Goal: Transaction & Acquisition: Book appointment/travel/reservation

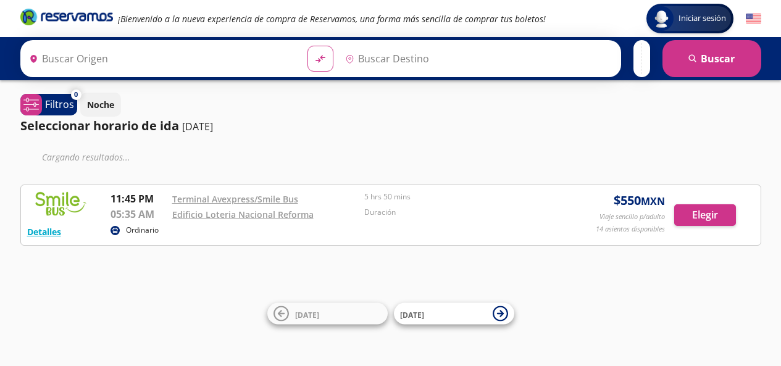
type input "[GEOGRAPHIC_DATA], [GEOGRAPHIC_DATA]"
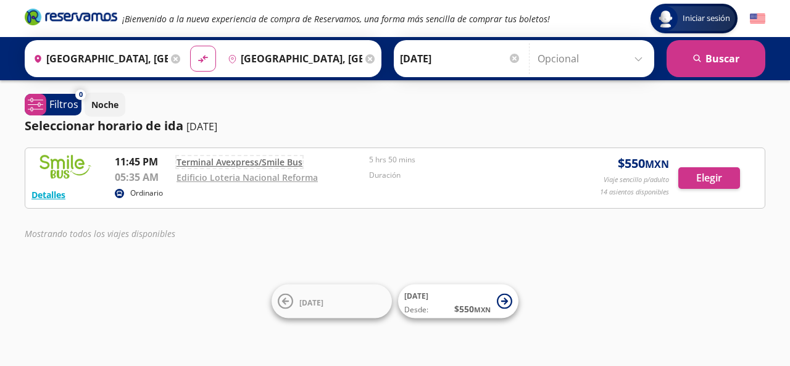
click at [238, 160] on link "Terminal Avexpress/Smile Bus" at bounding box center [239, 162] width 126 height 12
click at [713, 171] on button "Elegir" at bounding box center [709, 178] width 62 height 22
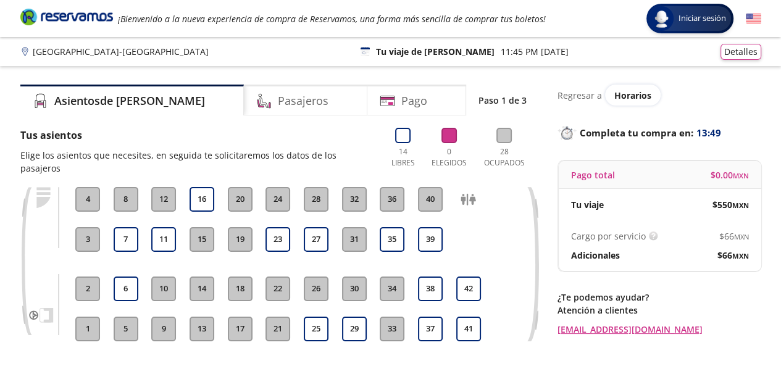
click at [238, 321] on button "17" at bounding box center [240, 329] width 25 height 25
click at [232, 318] on button "17" at bounding box center [240, 329] width 25 height 25
click at [241, 318] on button "17" at bounding box center [240, 329] width 25 height 25
click at [241, 321] on button "17" at bounding box center [240, 329] width 25 height 25
click at [433, 317] on button "37" at bounding box center [430, 329] width 25 height 25
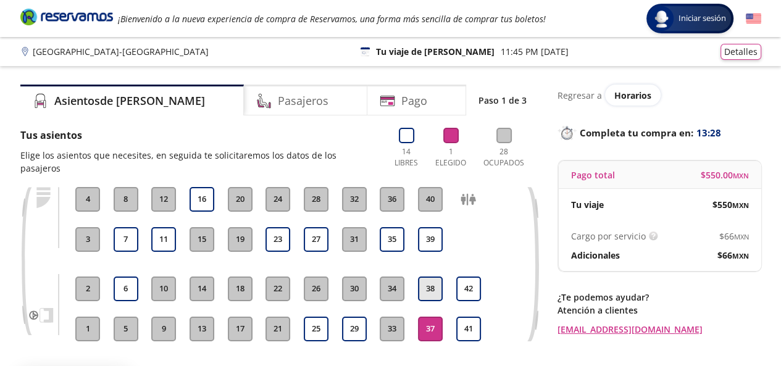
click at [429, 276] on button "38" at bounding box center [430, 288] width 25 height 25
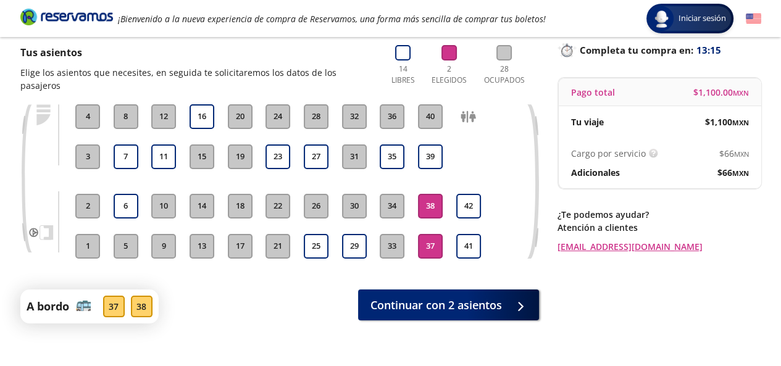
scroll to position [83, 0]
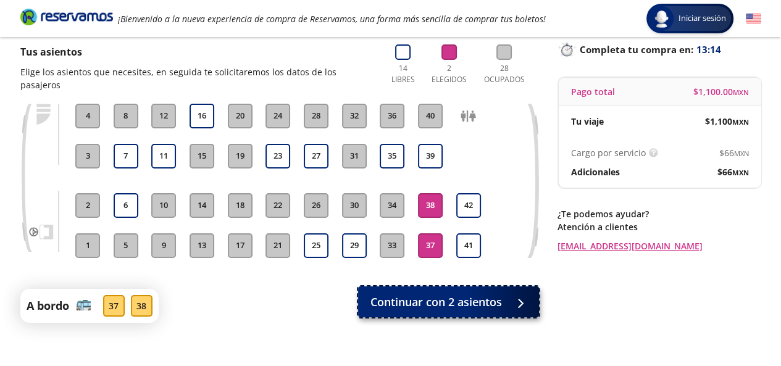
click at [511, 294] on div at bounding box center [517, 301] width 19 height 15
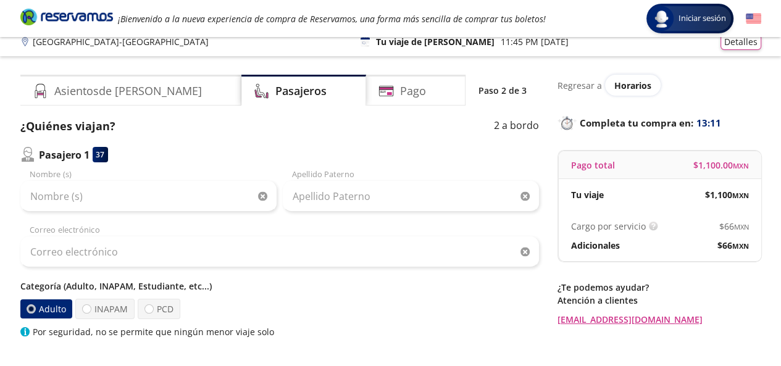
scroll to position [21, 0]
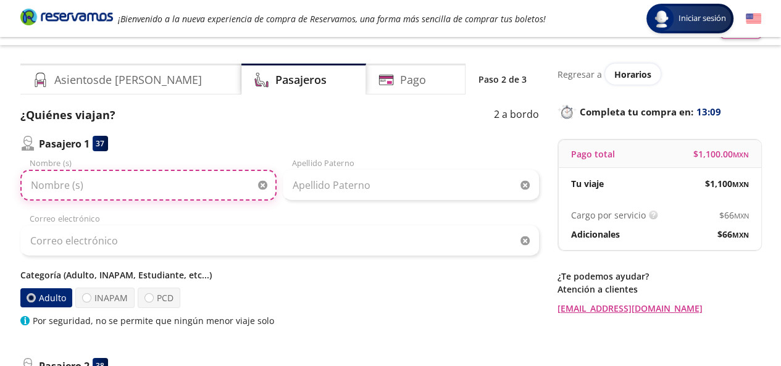
click at [162, 183] on input "Nombre (s)" at bounding box center [148, 185] width 256 height 31
type input "[PERSON_NAME]"
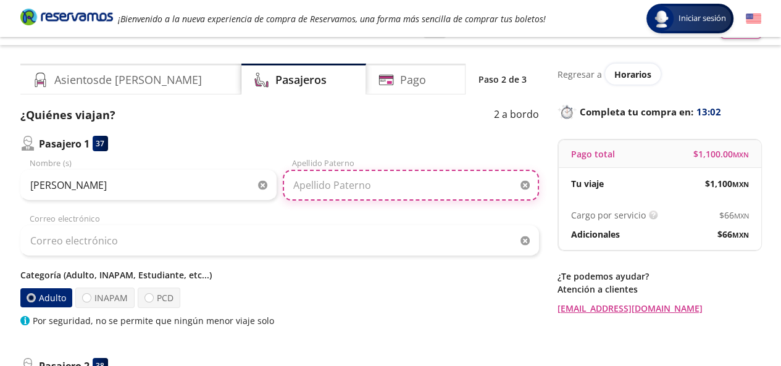
click at [315, 191] on input "Apellido Paterno" at bounding box center [411, 185] width 256 height 31
type input "[PERSON_NAME]"
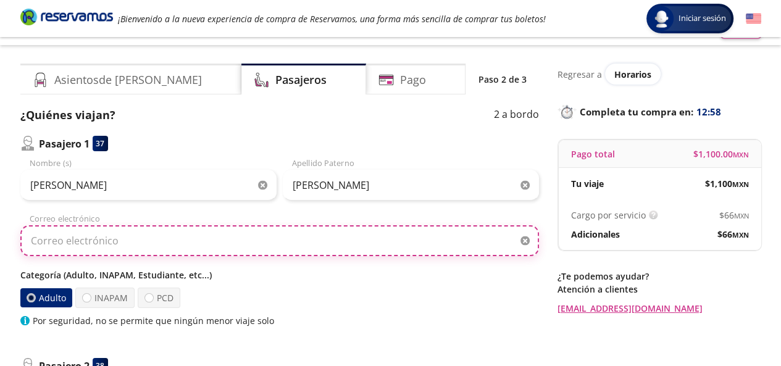
click at [199, 242] on input "Correo electrónico" at bounding box center [279, 240] width 518 height 31
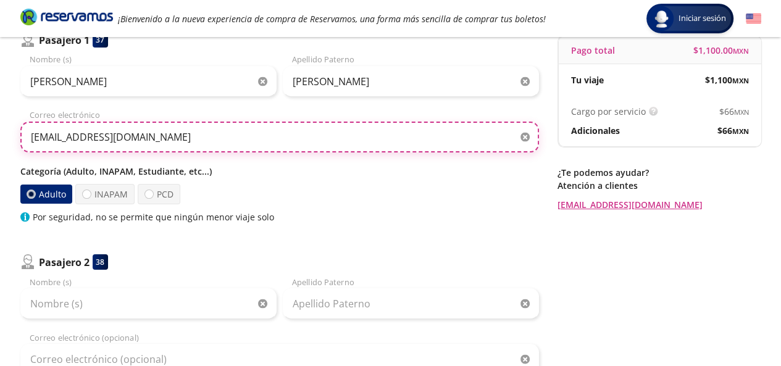
scroll to position [136, 0]
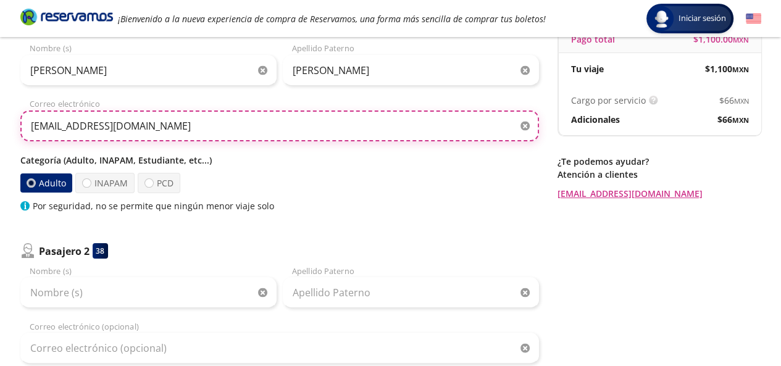
type input "[EMAIL_ADDRESS][DOMAIN_NAME]"
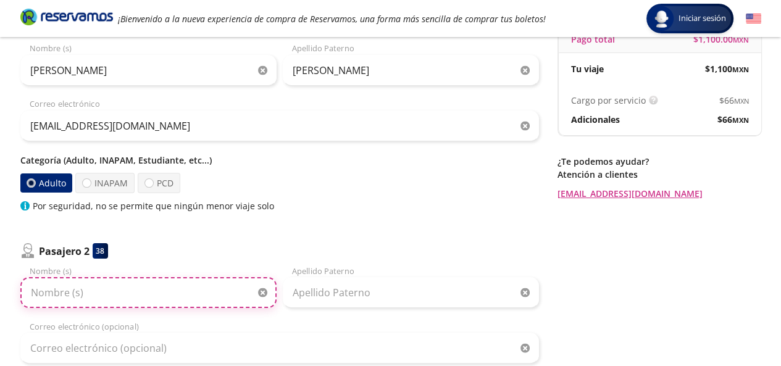
click at [64, 296] on input "Nombre (s)" at bounding box center [148, 292] width 256 height 31
type input "[PERSON_NAME]"
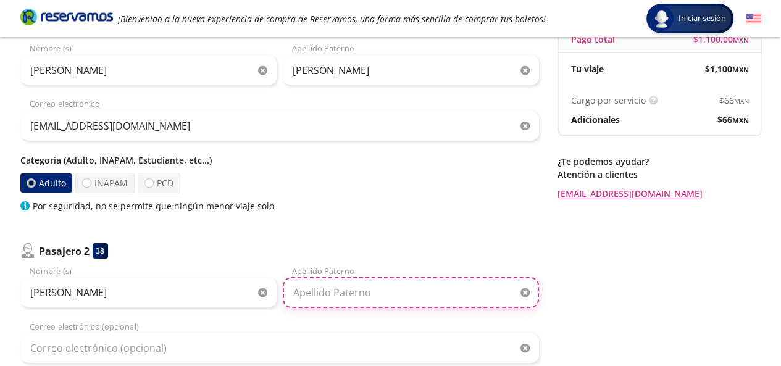
click at [360, 297] on input "Apellido Paterno" at bounding box center [411, 292] width 256 height 31
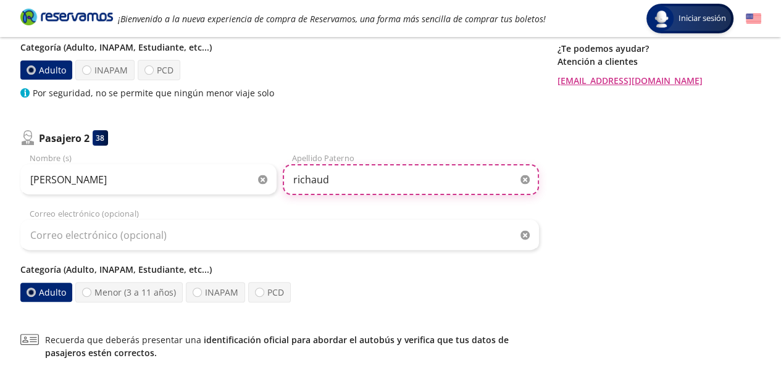
scroll to position [251, 0]
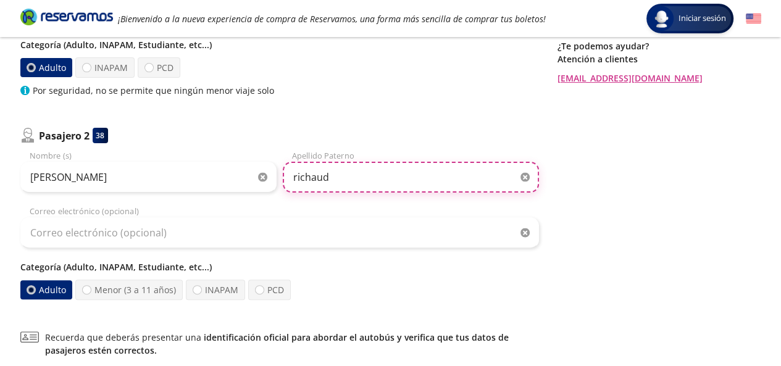
type input "richaud"
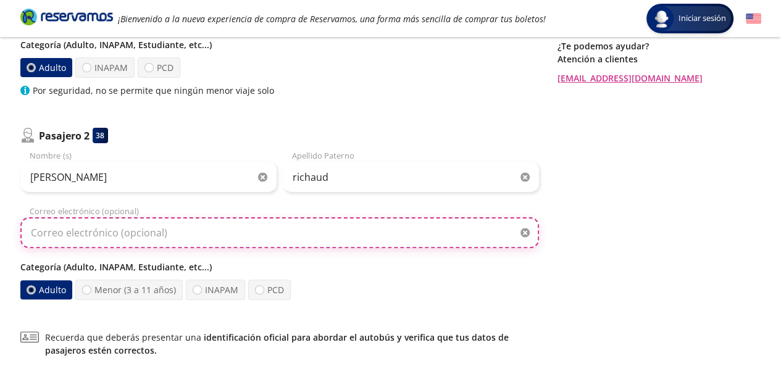
click at [130, 235] on input "Correo electrónico (opcional)" at bounding box center [279, 232] width 518 height 31
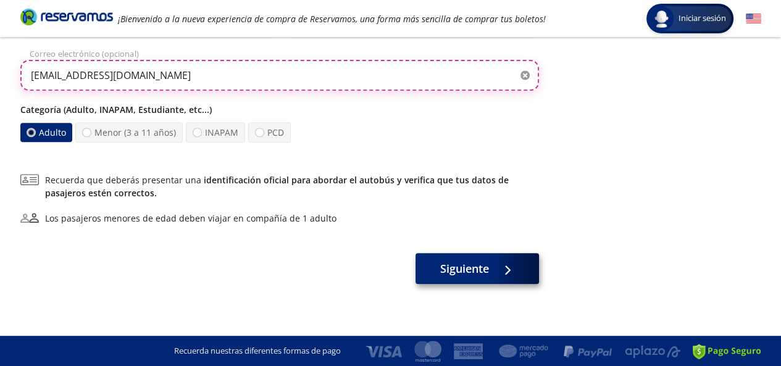
type input "[EMAIL_ADDRESS][DOMAIN_NAME]"
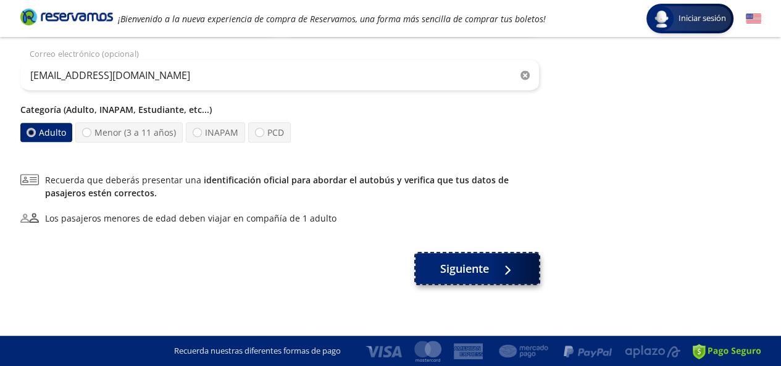
click at [518, 260] on button "Siguiente" at bounding box center [476, 268] width 123 height 31
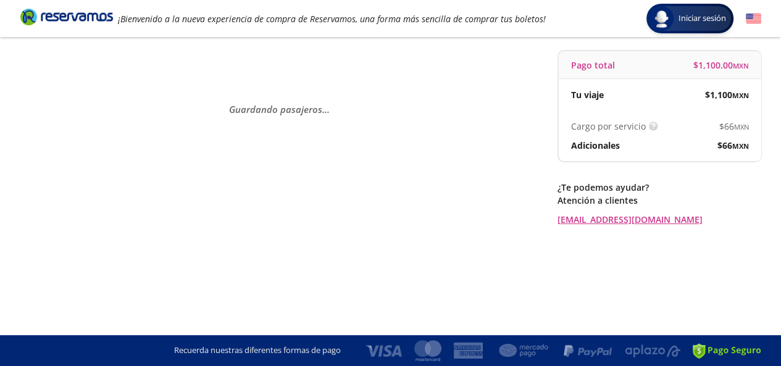
scroll to position [0, 0]
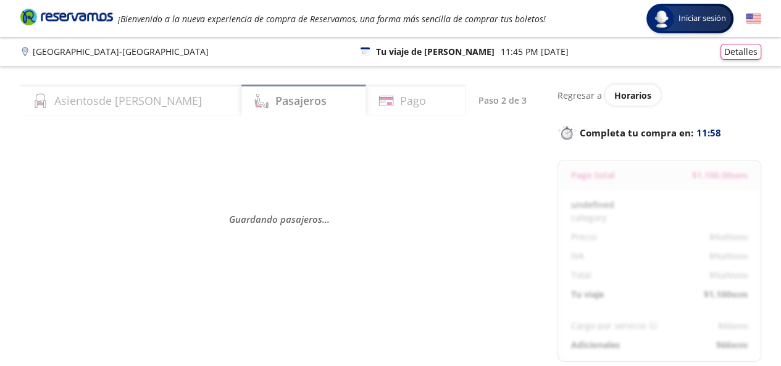
select select "MX"
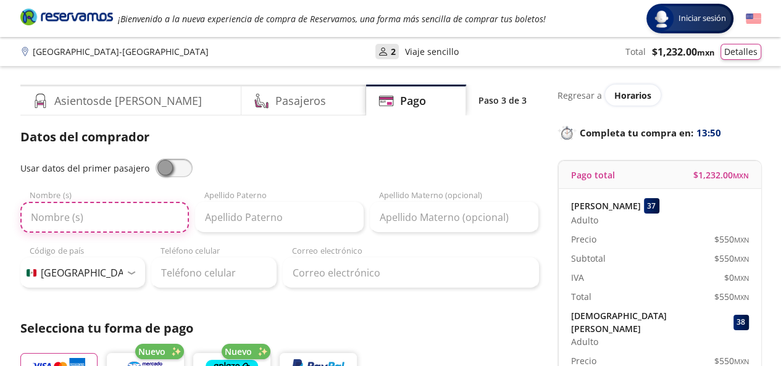
click at [146, 216] on input "Nombre (s)" at bounding box center [104, 217] width 168 height 31
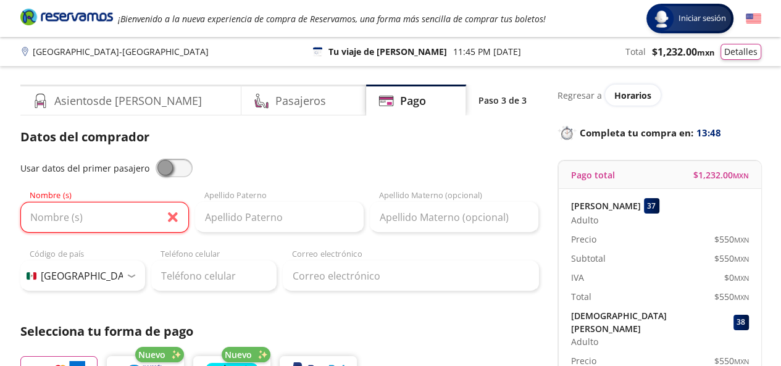
click at [181, 164] on span at bounding box center [173, 168] width 37 height 19
click at [155, 159] on input "checkbox" at bounding box center [155, 159] width 0 height 0
type input "[PERSON_NAME]"
type input "[EMAIL_ADDRESS][DOMAIN_NAME]"
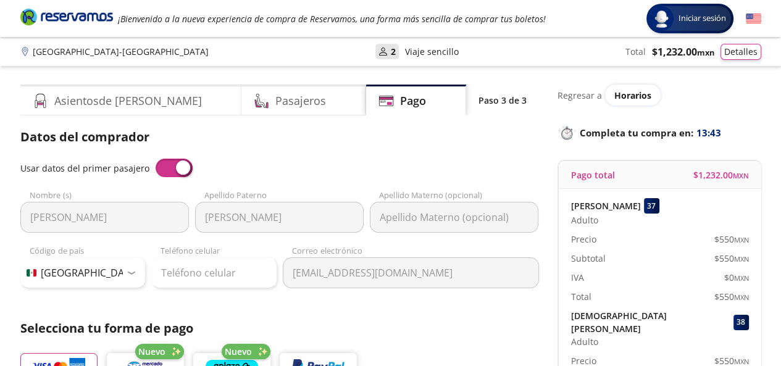
click at [173, 168] on span at bounding box center [173, 168] width 37 height 19
click at [155, 159] on input "checkbox" at bounding box center [155, 159] width 0 height 0
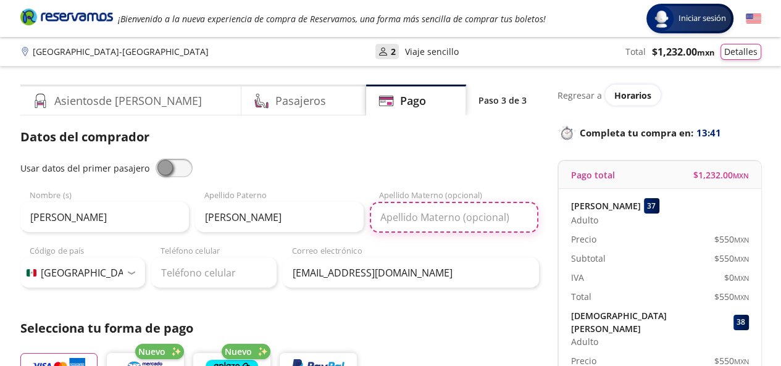
click at [436, 221] on input "Apellido Materno (opcional)" at bounding box center [454, 217] width 168 height 31
type input "[PERSON_NAME]"
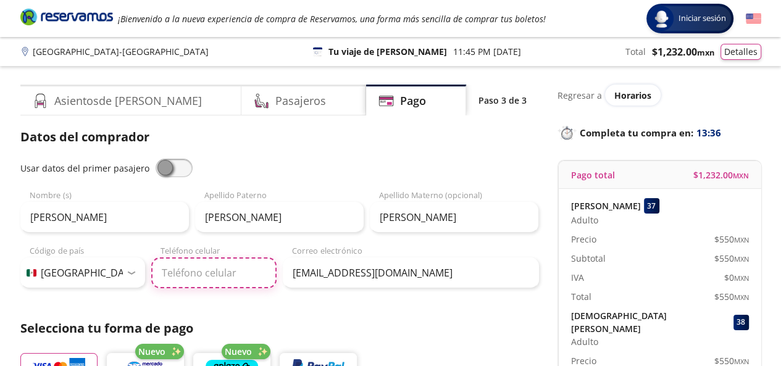
click at [190, 281] on input "Teléfono celular" at bounding box center [213, 272] width 125 height 31
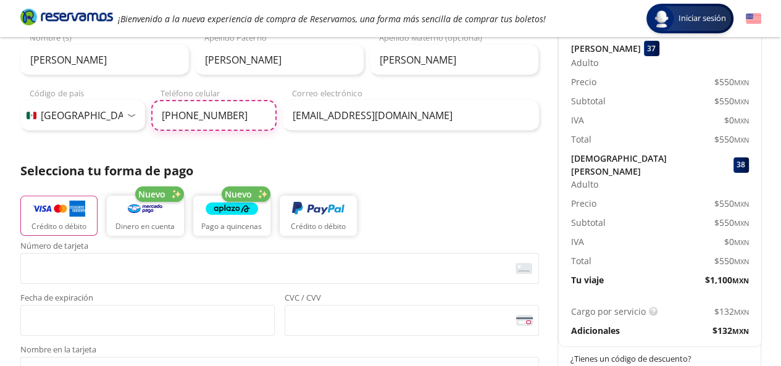
scroll to position [165, 0]
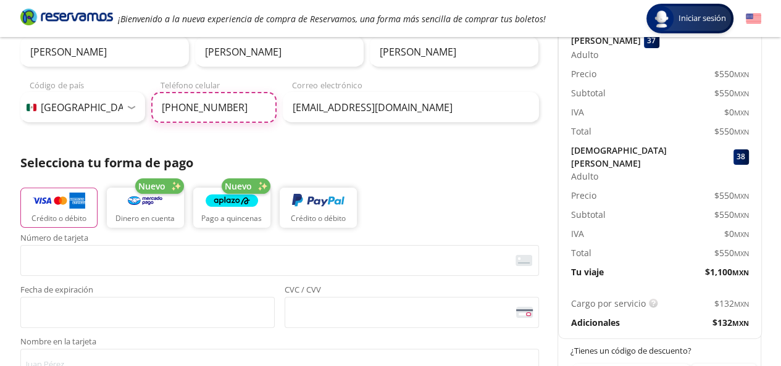
type input "[PHONE_NUMBER]"
click at [68, 211] on button "Crédito o débito" at bounding box center [58, 208] width 77 height 41
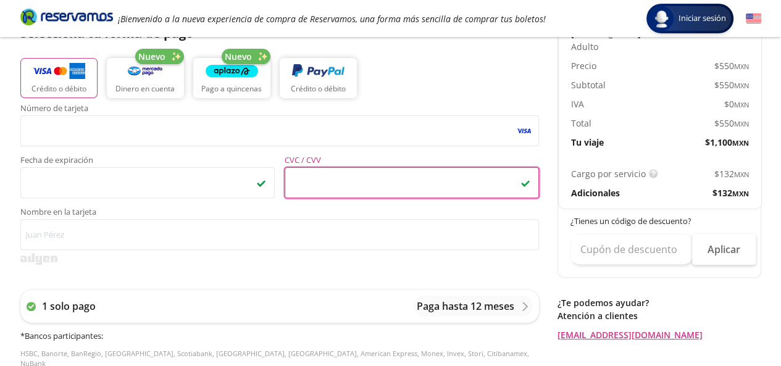
scroll to position [296, 0]
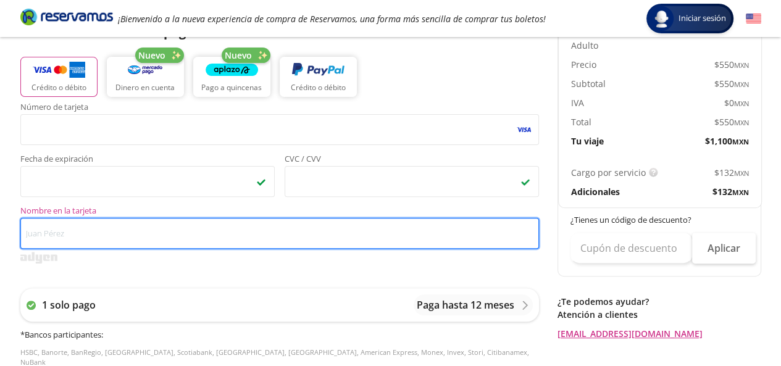
click at [212, 239] on input "Nombre en la tarjeta" at bounding box center [279, 233] width 518 height 31
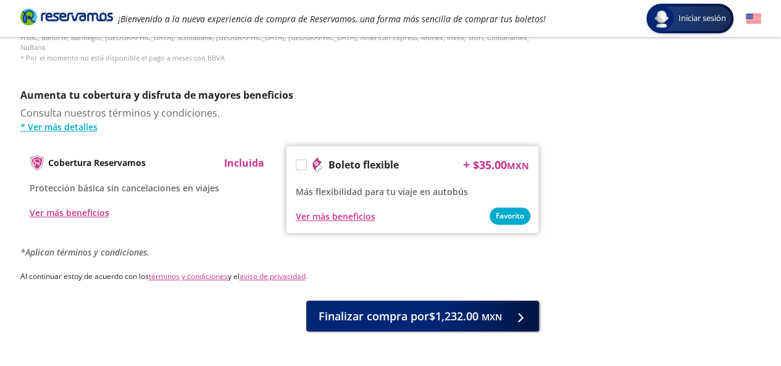
scroll to position [612, 0]
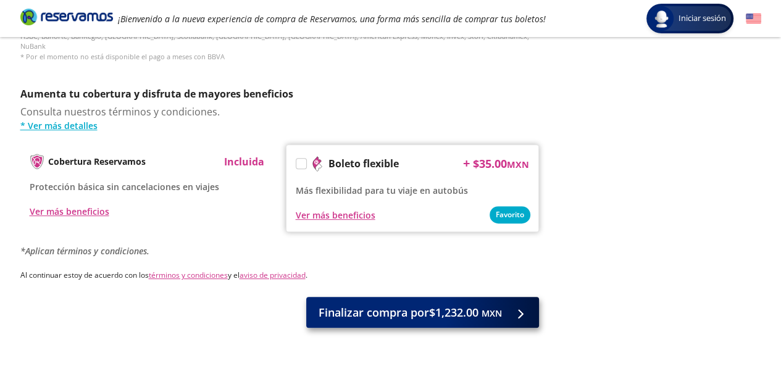
type input "[PERSON_NAME]"
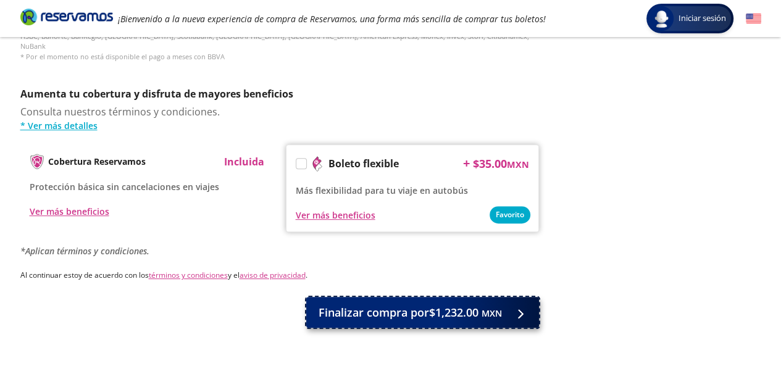
click at [517, 309] on icon at bounding box center [518, 313] width 9 height 9
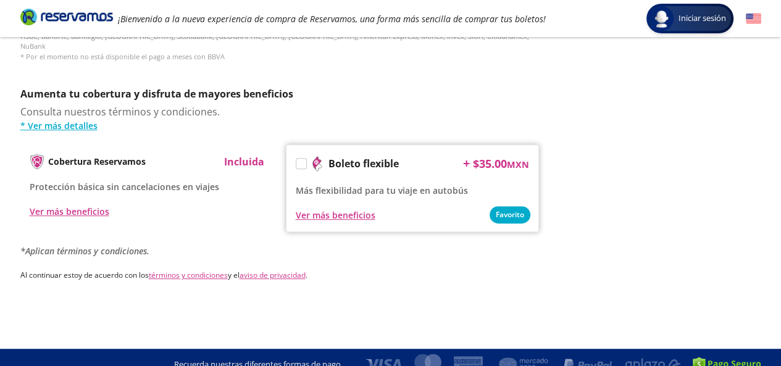
scroll to position [0, 0]
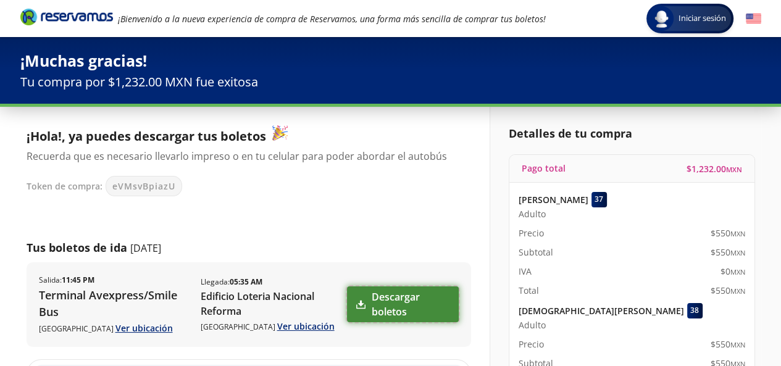
click at [372, 304] on link "Descargar boletos" at bounding box center [402, 304] width 111 height 36
